Goal: Use online tool/utility: Use online tool/utility

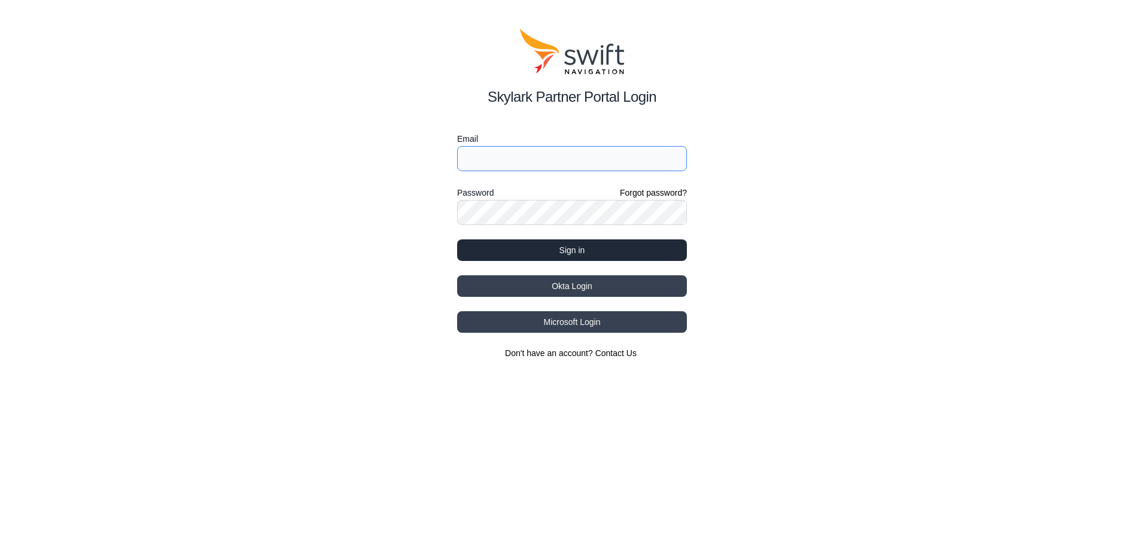
type input "Tomoo.Onoshima@husqvarnagroup.com"
click at [507, 254] on button "Sign in" at bounding box center [572, 250] width 230 height 22
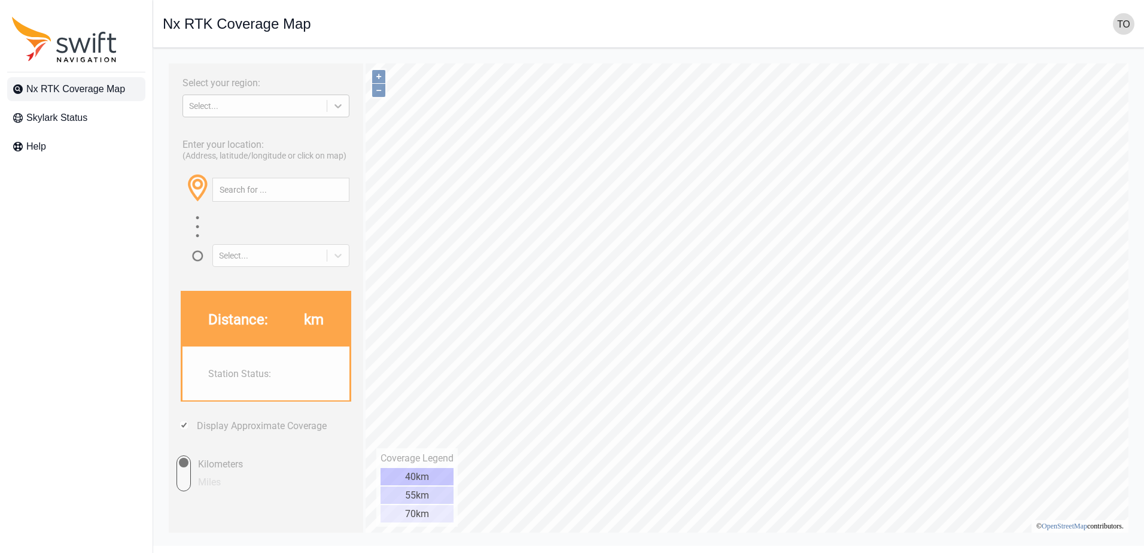
click at [334, 112] on icon at bounding box center [338, 106] width 12 height 12
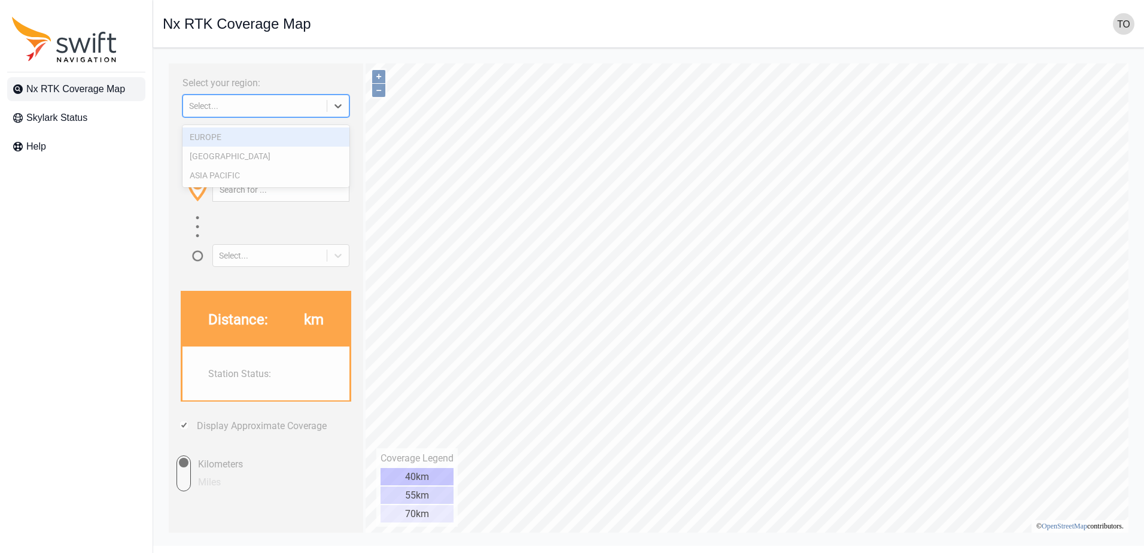
click at [347, 111] on div at bounding box center [338, 106] width 22 height 22
click at [344, 111] on div at bounding box center [338, 106] width 22 height 22
click at [314, 167] on div "ASIA PACIFIC" at bounding box center [265, 175] width 167 height 19
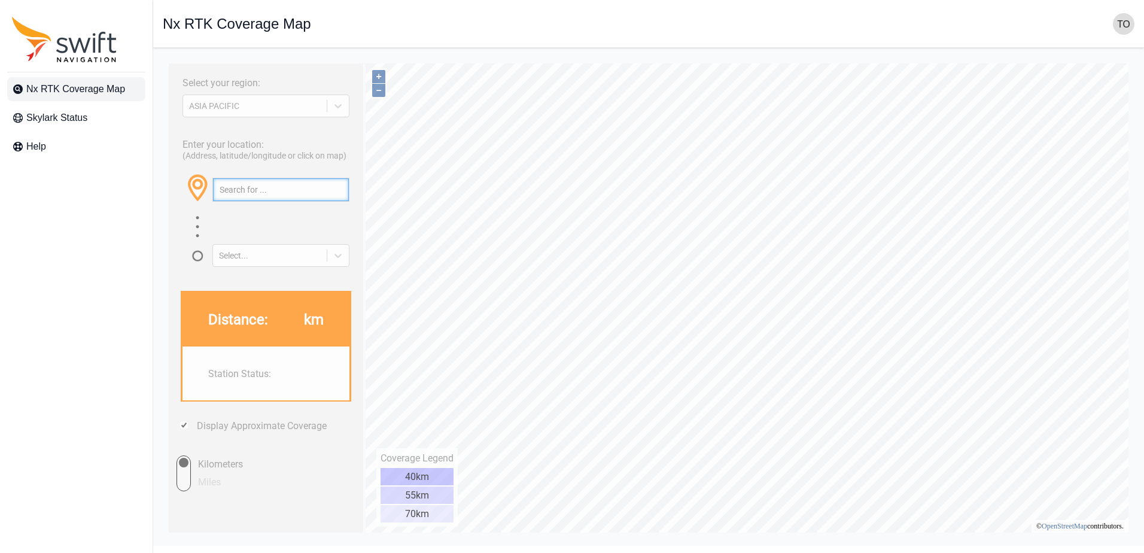
click at [268, 201] on input "text" at bounding box center [281, 189] width 136 height 23
paste input "38.27611654923856, 140.20430323463017"
type input "38.27611654923856, 140.20430323463017"
click at [336, 261] on icon at bounding box center [338, 255] width 12 height 12
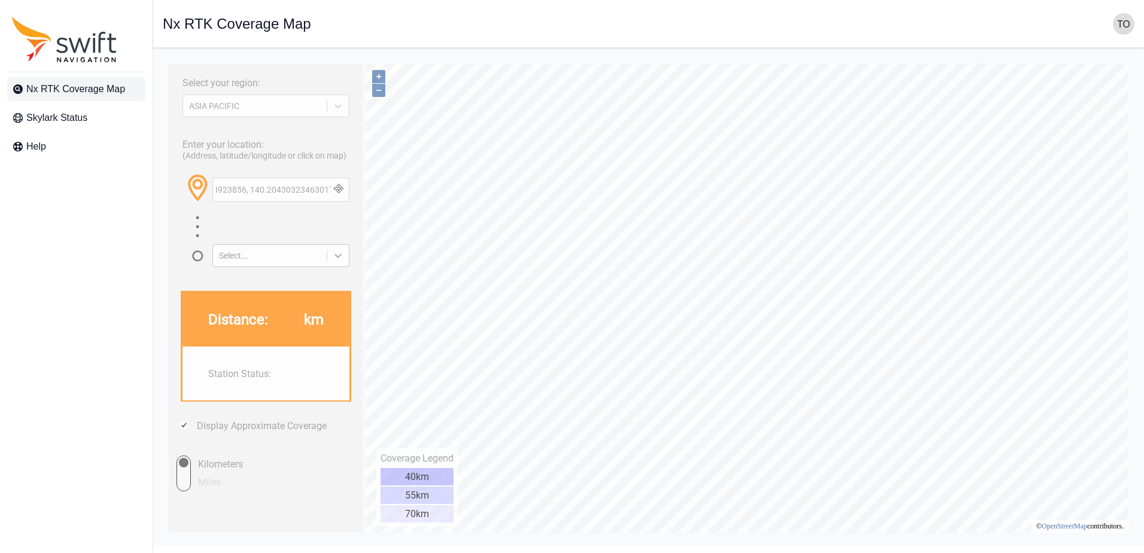
scroll to position [0, 0]
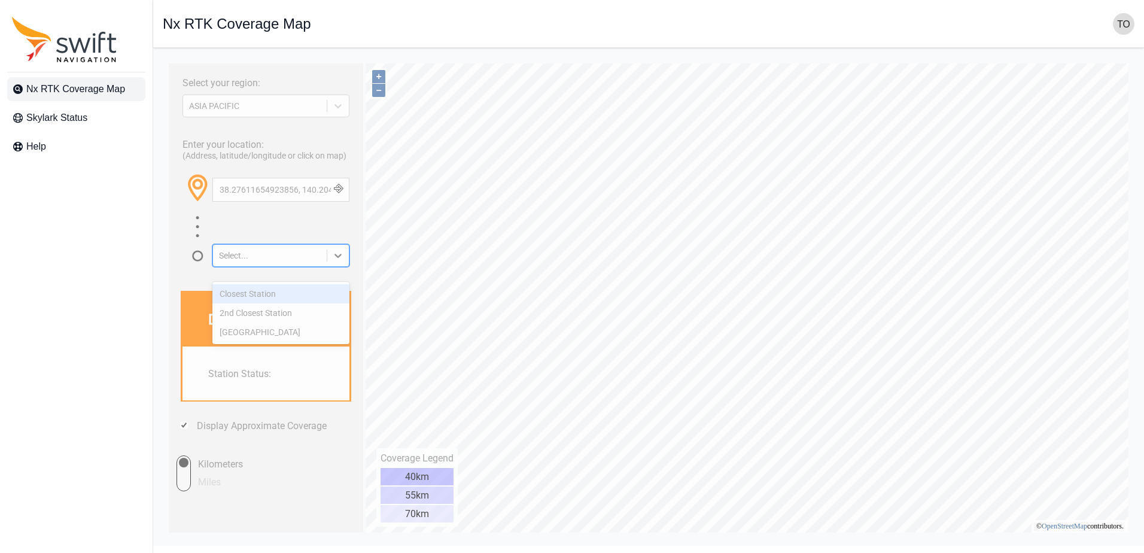
click at [312, 295] on div "Closest Station" at bounding box center [280, 293] width 137 height 19
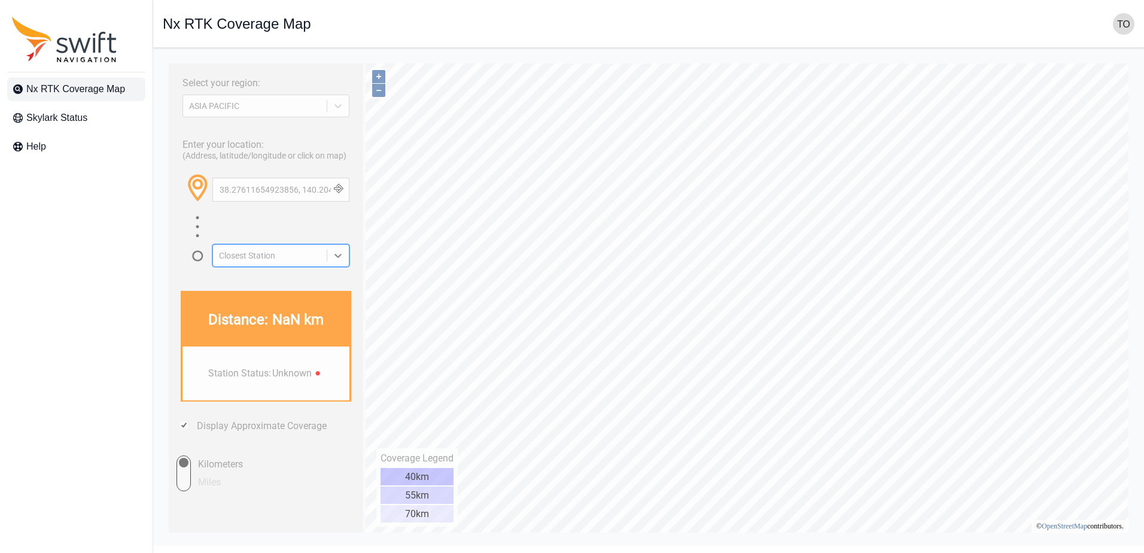
click at [341, 198] on button "button" at bounding box center [338, 189] width 20 height 23
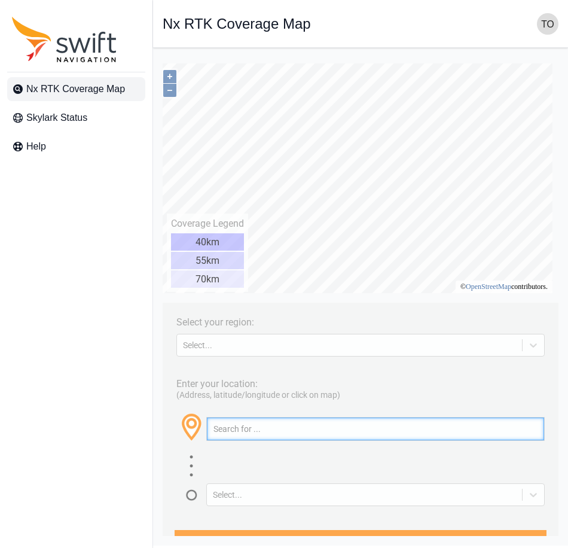
click at [294, 434] on input "text" at bounding box center [375, 428] width 337 height 23
paste input "42.817164831393114, 141.60105105346847"
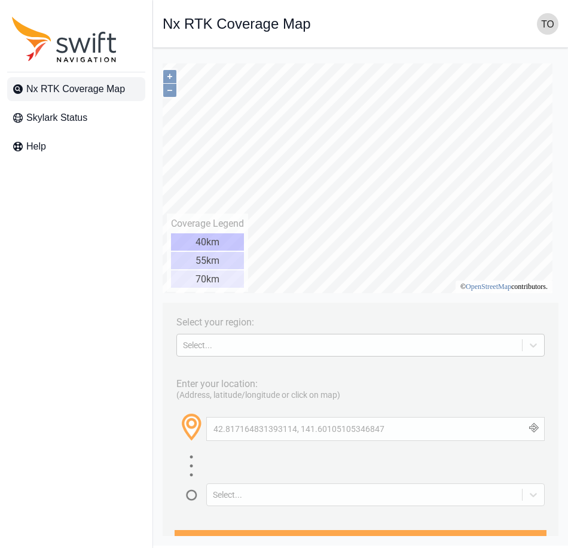
click at [292, 355] on div "Select..." at bounding box center [360, 345] width 368 height 23
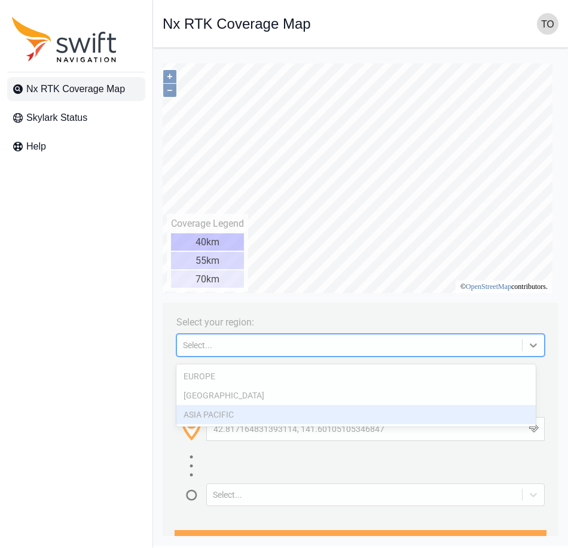
click at [266, 415] on div "ASIA PACIFIC" at bounding box center [355, 414] width 359 height 19
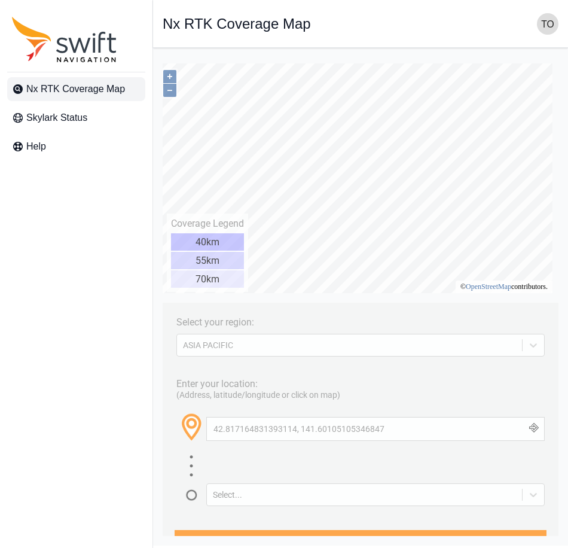
click at [526, 438] on button "button" at bounding box center [535, 428] width 20 height 23
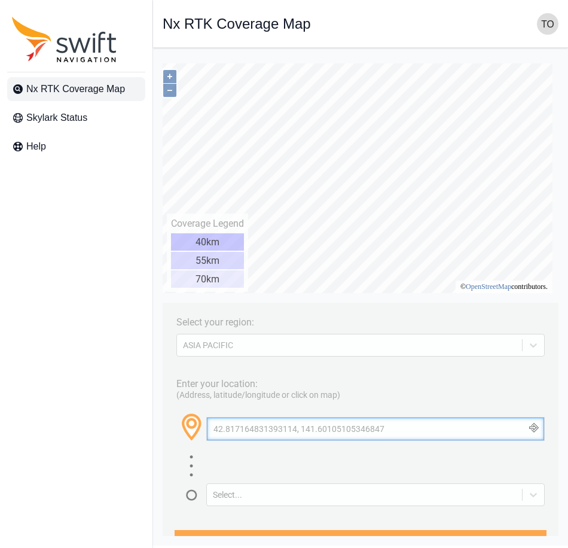
click at [289, 438] on input "42.817164831393114, 141.60105105346847" at bounding box center [375, 428] width 337 height 23
paste input "33.58901809639254, 130.13531865294453"
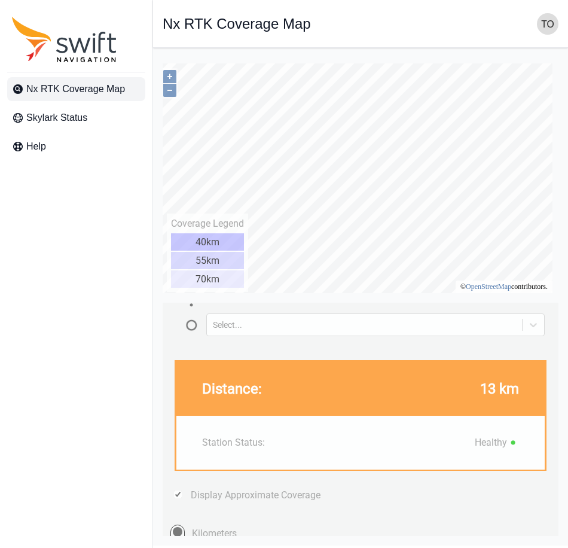
scroll to position [179, 0]
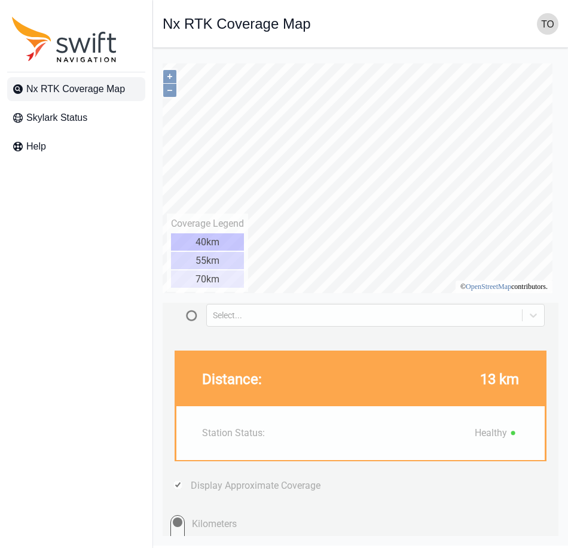
type input "33.58901809639254, 130.13531865294453"
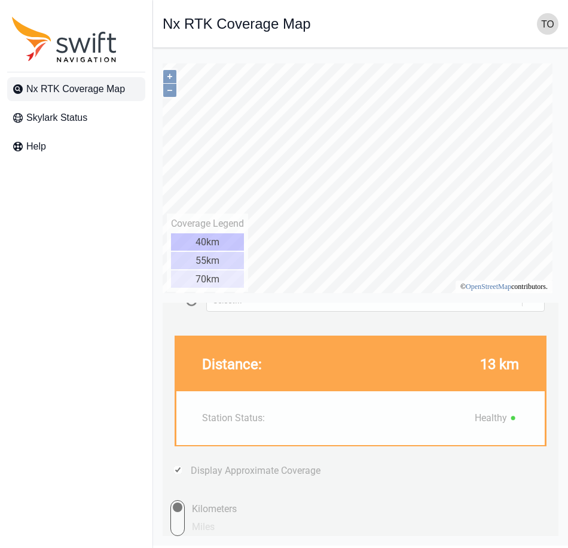
scroll to position [196, 0]
